Goal: Navigation & Orientation: Find specific page/section

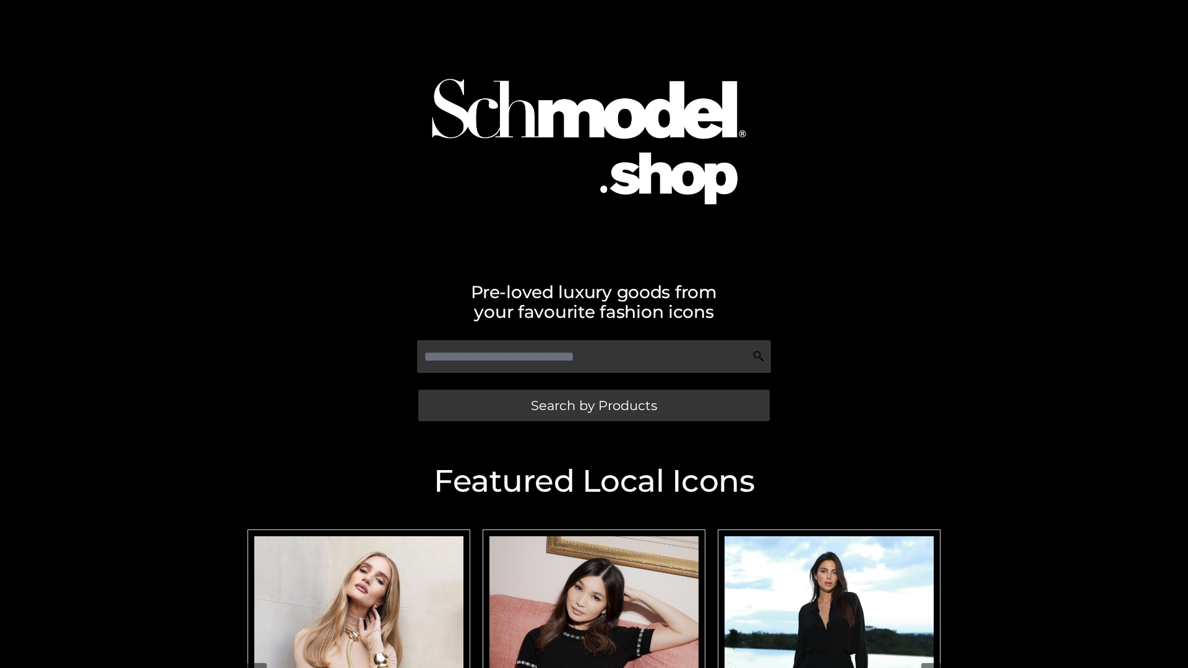
click at [594, 405] on span "Search by Products" at bounding box center [594, 405] width 126 height 13
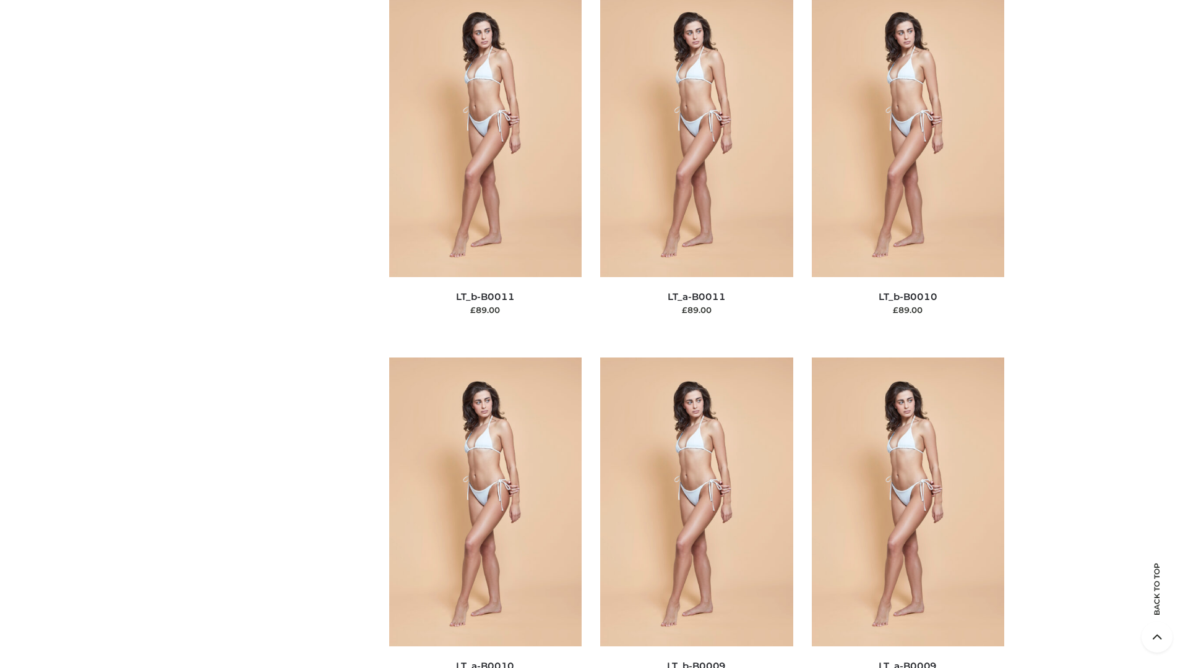
scroll to position [5559, 0]
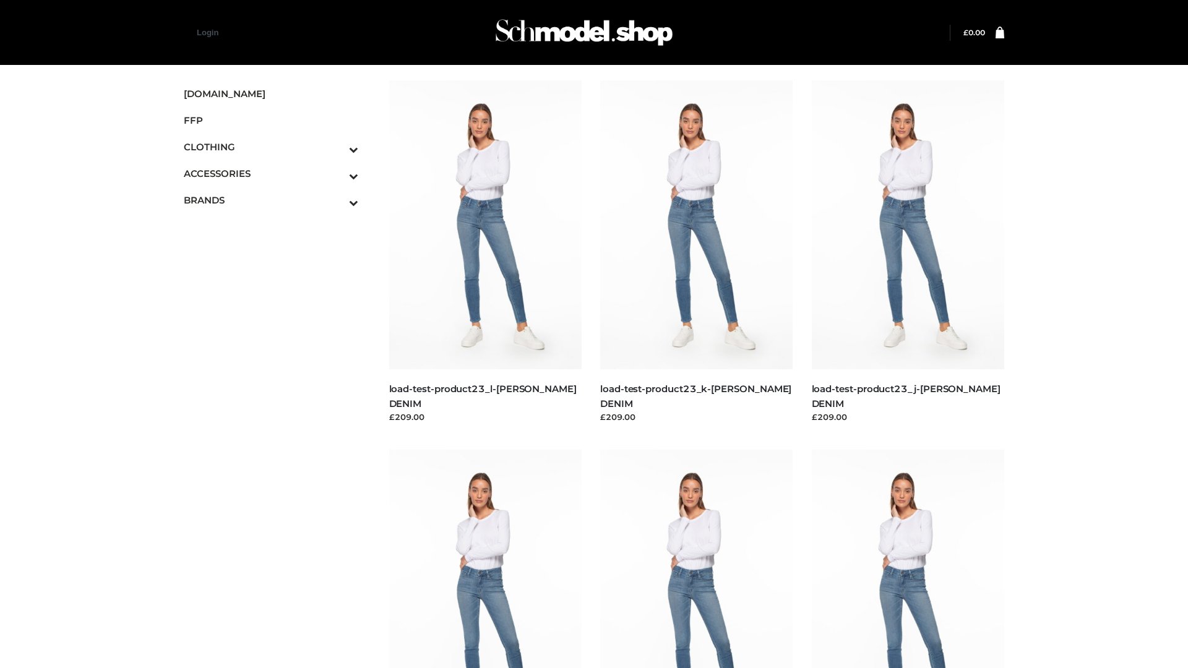
scroll to position [1086, 0]
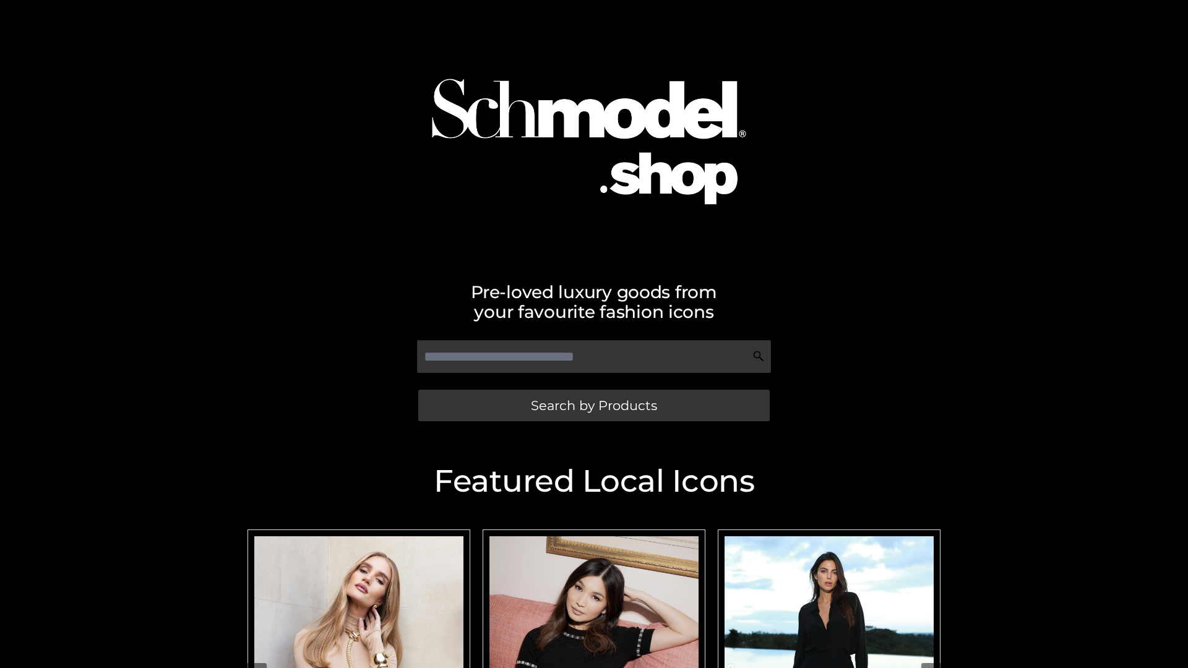
click at [594, 405] on span "Search by Products" at bounding box center [594, 405] width 126 height 13
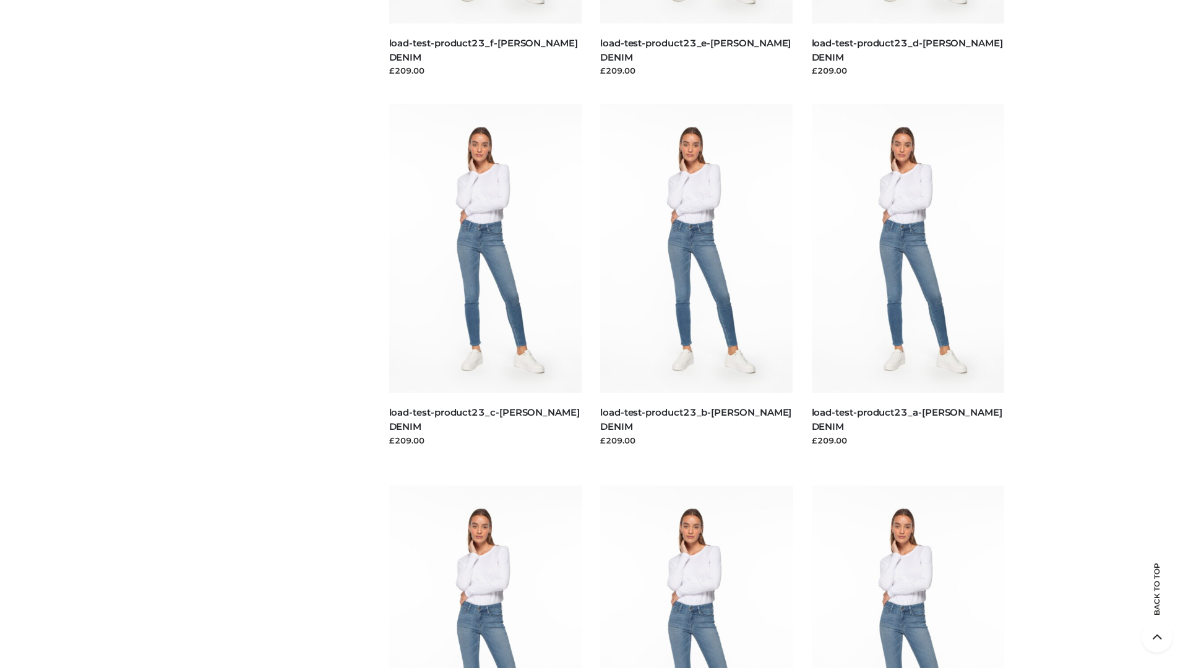
scroll to position [2577, 0]
